Goal: Answer question/provide support

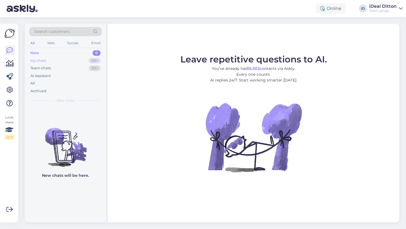
click at [44, 60] on div "My chats" at bounding box center [38, 61] width 16 height 6
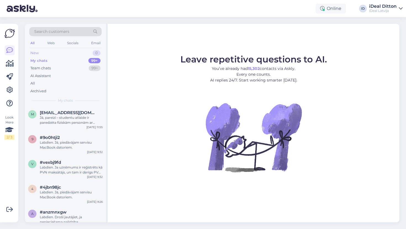
click at [37, 52] on div "New" at bounding box center [34, 53] width 8 height 6
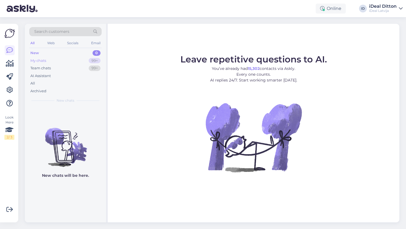
click at [38, 61] on div "My chats" at bounding box center [38, 61] width 16 height 6
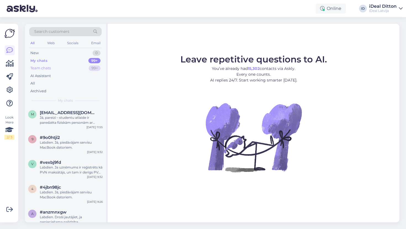
click at [40, 69] on div "Team chats" at bounding box center [40, 68] width 20 height 6
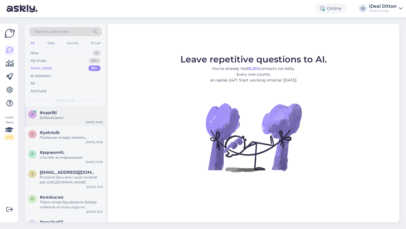
click at [52, 118] on div "Добрый день!" at bounding box center [71, 117] width 63 height 5
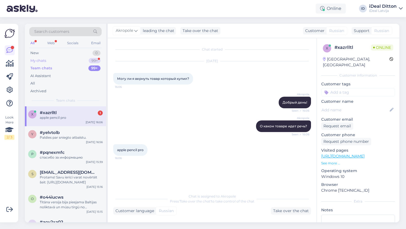
click at [33, 61] on div "My chats" at bounding box center [38, 61] width 16 height 6
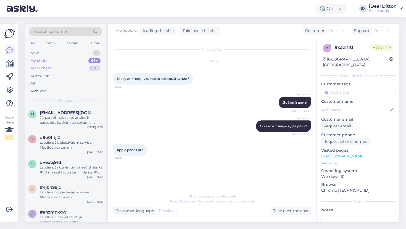
click at [40, 69] on div "Team chats" at bounding box center [40, 68] width 20 height 6
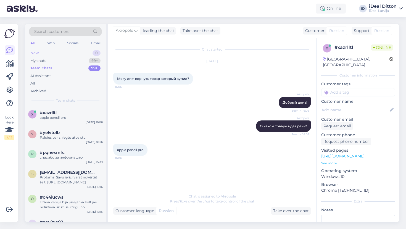
click at [35, 52] on div "New" at bounding box center [34, 53] width 8 height 6
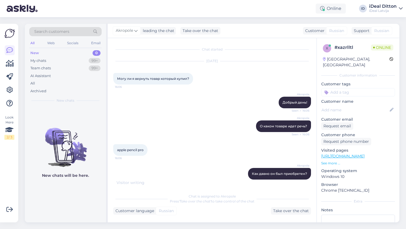
scroll to position [24, 0]
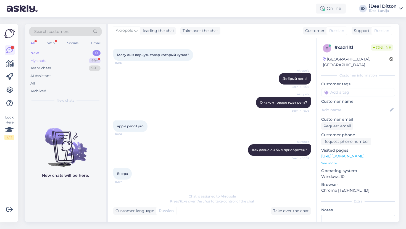
click at [37, 62] on div "My chats" at bounding box center [38, 61] width 16 height 6
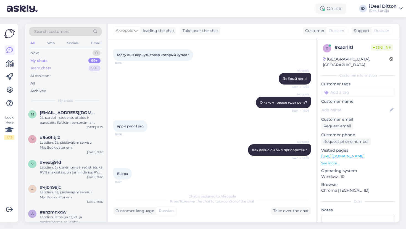
click at [39, 68] on div "Team chats" at bounding box center [40, 68] width 20 height 6
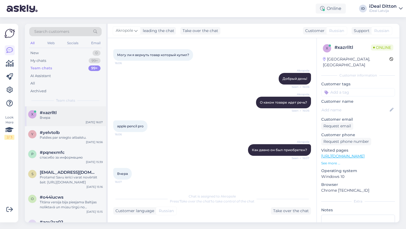
click at [54, 112] on span "#xazrlltl" at bounding box center [48, 112] width 17 height 5
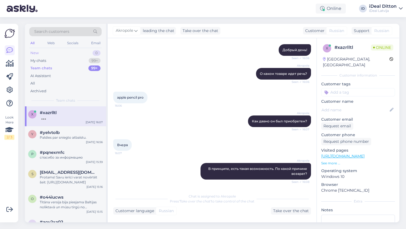
click at [37, 53] on div "New" at bounding box center [34, 53] width 8 height 6
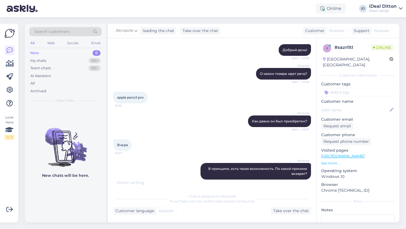
scroll to position [81, 0]
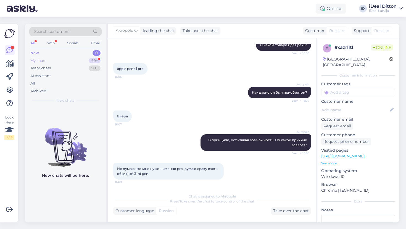
click at [39, 59] on div "My chats" at bounding box center [38, 61] width 16 height 6
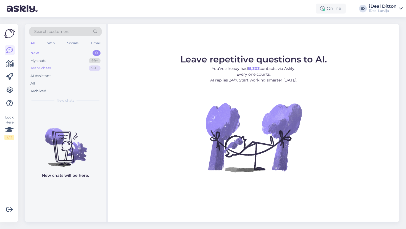
click at [44, 67] on div "Team chats" at bounding box center [40, 68] width 20 height 6
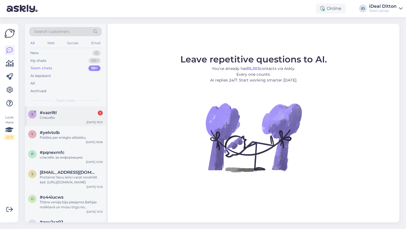
click at [66, 115] on div "Спасибо" at bounding box center [71, 117] width 63 height 5
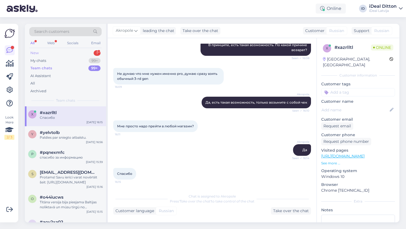
click at [38, 52] on div "New" at bounding box center [34, 53] width 8 height 6
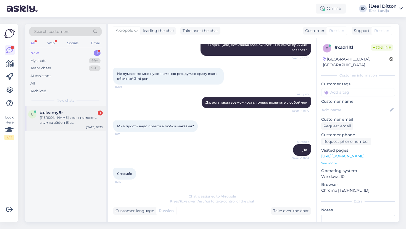
click at [63, 118] on div "[PERSON_NAME] стоит поменять акум на айфон 15 в [GEOGRAPHIC_DATA]" at bounding box center [71, 120] width 63 height 10
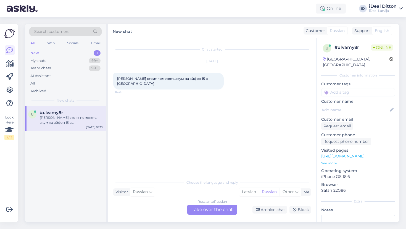
click at [216, 206] on div "Russian to Russian Take over the chat" at bounding box center [212, 210] width 50 height 10
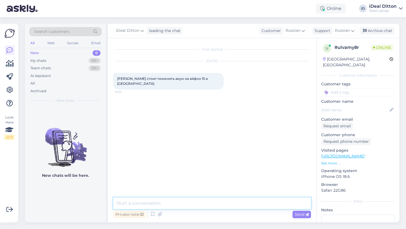
click at [195, 200] on textarea at bounding box center [212, 204] width 198 height 12
type textarea "L"
type textarea "Добрый день. 99 евро вместе с работой"
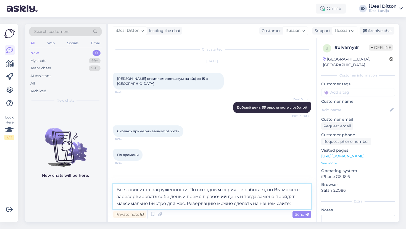
click at [292, 196] on textarea "Все зависит от загруженности. По выходным серия не работает, но Вы можете зарез…" at bounding box center [212, 196] width 198 height 25
click at [296, 203] on textarea "Все зависит от загруженности. По выходным серия не работает, но Вы можете зарез…" at bounding box center [212, 196] width 198 height 25
paste textarea "[URL][DOMAIN_NAME]"
type textarea "Все зависит от загруженности. По выходным серия не работает, но Вы можете зарез…"
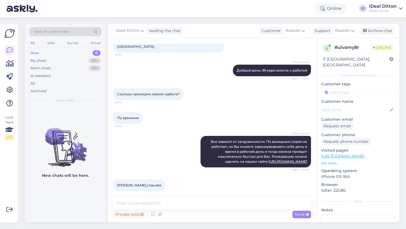
scroll to position [37, 0]
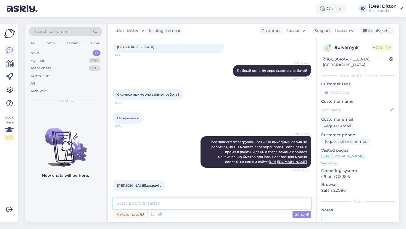
click at [169, 205] on textarea at bounding box center [212, 204] width 198 height 12
type textarea "]"
type textarea "Хорошего Вам дня!"
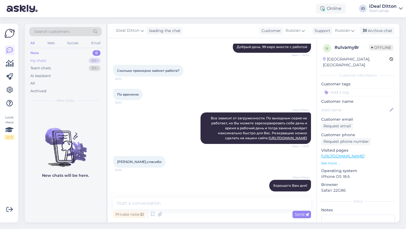
click at [35, 61] on div "My chats" at bounding box center [38, 61] width 16 height 6
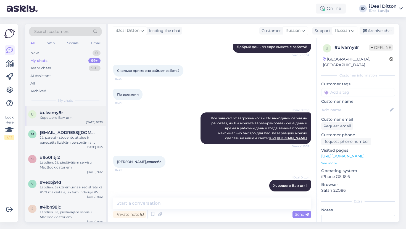
click at [59, 110] on span "#ulvamy8r" at bounding box center [51, 112] width 23 height 5
click at [59, 137] on div "Jā, pareizi – studentu atlaide ir paredzēta fiziskām personām ar derīgu ISIC va…" at bounding box center [71, 140] width 63 height 10
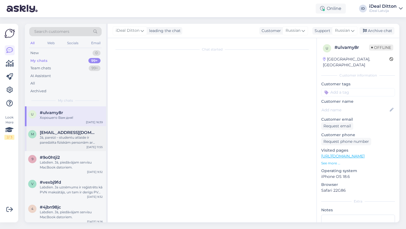
scroll to position [46, 0]
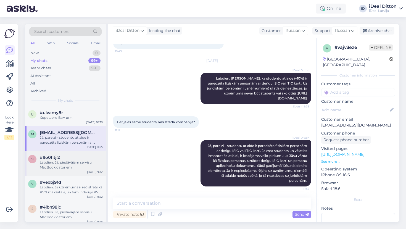
click at [56, 158] on span "#9o0htji2" at bounding box center [50, 157] width 20 height 5
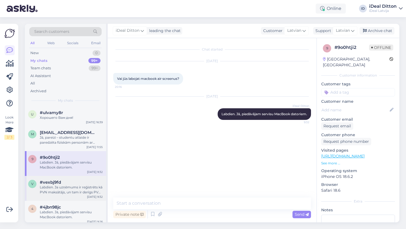
click at [53, 186] on div "Labdien. Ja uzņēmums ir reģistrēts kā PVN maksātājs, un tam ir derīgs PVN numur…" at bounding box center [71, 190] width 63 height 10
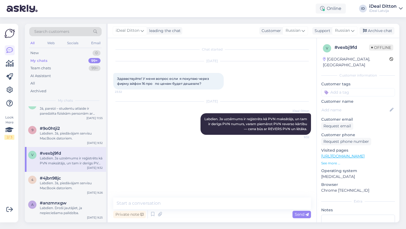
scroll to position [30, 0]
click at [54, 182] on div "Labdien. Jā, piedāvājam servisu MacBook datoriem." at bounding box center [71, 185] width 63 height 10
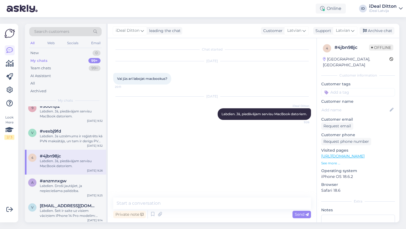
scroll to position [52, 0]
click at [54, 182] on div "Labdien. Droši jautājiet, ja nepieciešama palīdzība." at bounding box center [71, 187] width 63 height 10
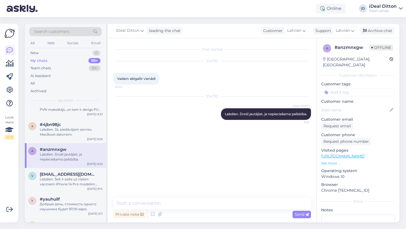
scroll to position [85, 0]
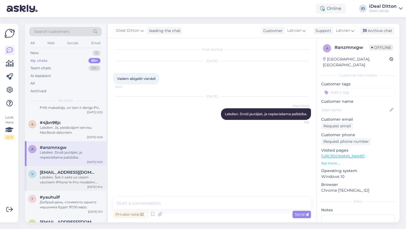
click at [54, 179] on div "Labdien. Šeit ir saite uz visiem vāciņiem iPhone 14 Pro modelim: [URL][DOMAIN_N…" at bounding box center [71, 180] width 63 height 10
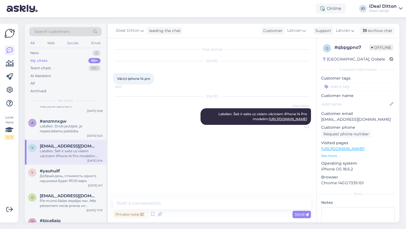
scroll to position [118, 0]
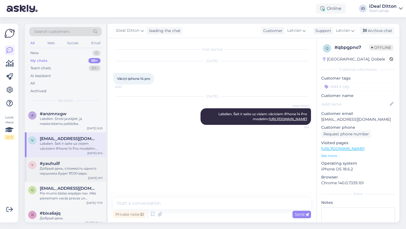
click at [54, 170] on div "Добрый день, стоимость одного наушника будет 97,00 евро." at bounding box center [71, 171] width 63 height 10
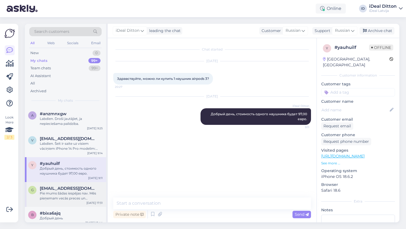
click at [55, 187] on span "[EMAIL_ADDRESS][DOMAIN_NAME]" at bounding box center [68, 188] width 57 height 5
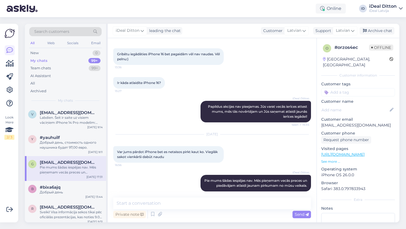
scroll to position [148, 0]
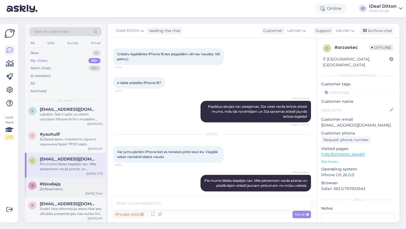
click at [55, 187] on div "Добрый день" at bounding box center [71, 188] width 63 height 5
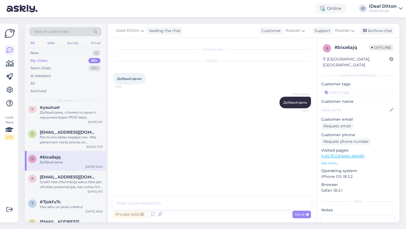
scroll to position [177, 0]
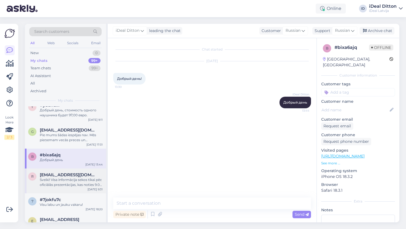
click at [56, 180] on div "Sveiki! Visa informācija sekos tikai pēc oficiālās prezentācijas, kas noties 9.…" at bounding box center [71, 182] width 63 height 10
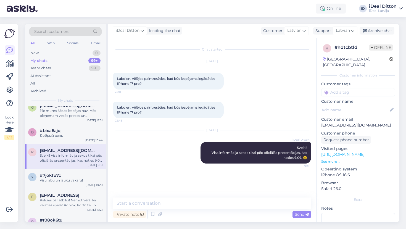
scroll to position [205, 0]
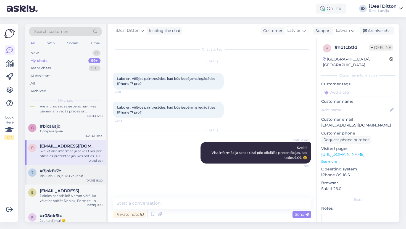
click at [55, 175] on div "Visu labu un jauku vakaru!" at bounding box center [71, 175] width 63 height 5
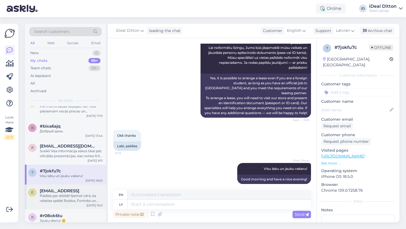
click at [58, 195] on div "Paldies par atbildi! Ņemot vērā, ka vēlaties spēlēt Roblox, Fortnite un Minecra…" at bounding box center [71, 198] width 63 height 10
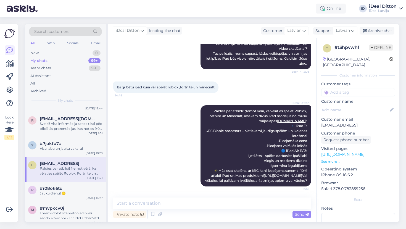
scroll to position [235, 0]
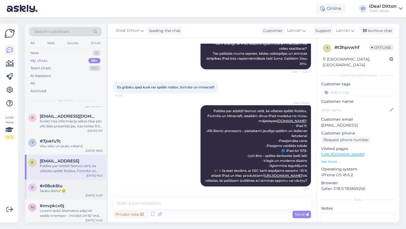
click at [57, 191] on div "Jauku dienu! 🙂" at bounding box center [71, 190] width 63 height 5
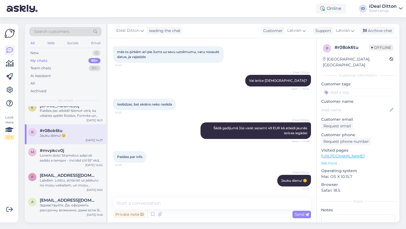
scroll to position [297, 0]
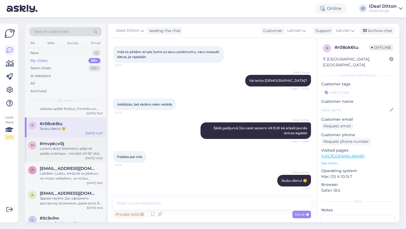
click at [57, 155] on div at bounding box center [71, 151] width 63 height 10
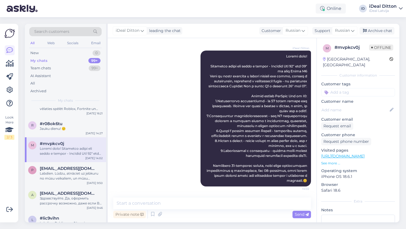
scroll to position [71, 0]
click at [77, 162] on div "p [EMAIL_ADDRESS][DOMAIN_NAME] Labdien. Lūdzu, atnāciet uz jebkuru no mūsu veik…" at bounding box center [65, 174] width 81 height 25
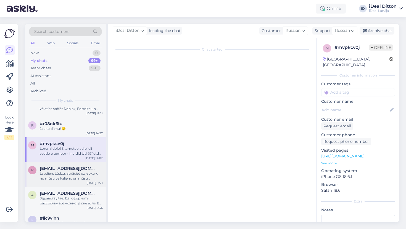
scroll to position [0, 0]
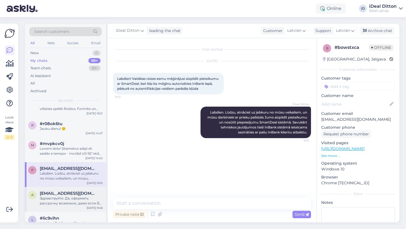
click at [65, 198] on div "Здравствуйте. Да, оформить рассрочку возможно, даже если Вы иностранный студент…" at bounding box center [71, 201] width 63 height 10
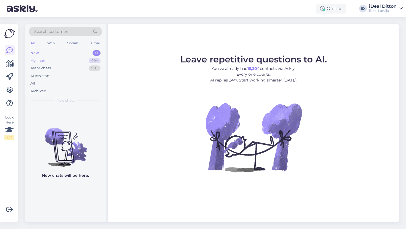
click at [39, 62] on div "My chats" at bounding box center [38, 61] width 16 height 6
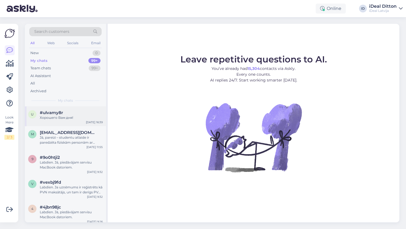
click at [64, 115] on div "Хорошего Вам дня!" at bounding box center [71, 117] width 63 height 5
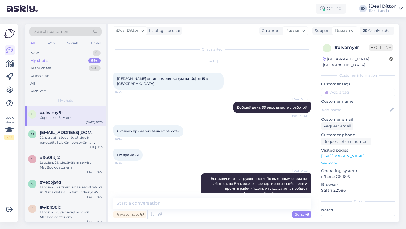
scroll to position [61, 0]
